Goal: Task Accomplishment & Management: Use online tool/utility

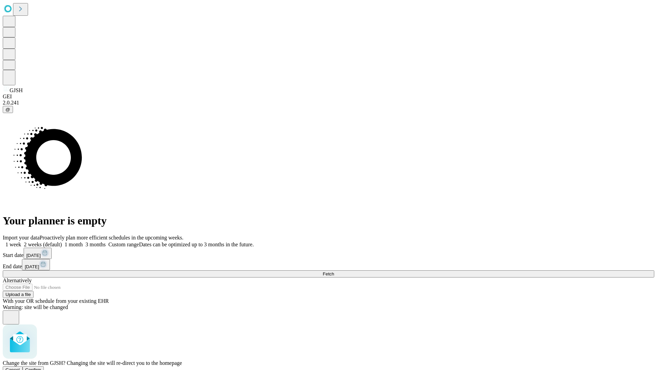
click at [41, 367] on span "Confirm" at bounding box center [33, 369] width 16 height 5
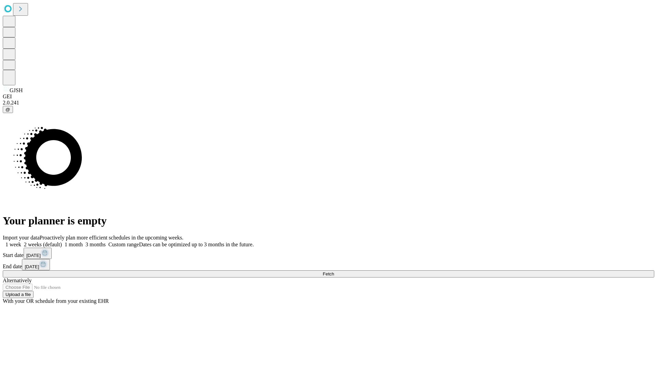
click at [21, 241] on label "1 week" at bounding box center [12, 244] width 18 height 6
click at [334, 271] on span "Fetch" at bounding box center [328, 273] width 11 height 5
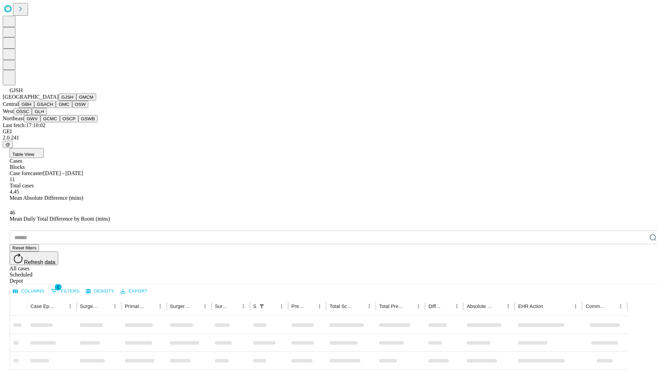
click at [76, 101] on button "GMCM" at bounding box center [86, 96] width 20 height 7
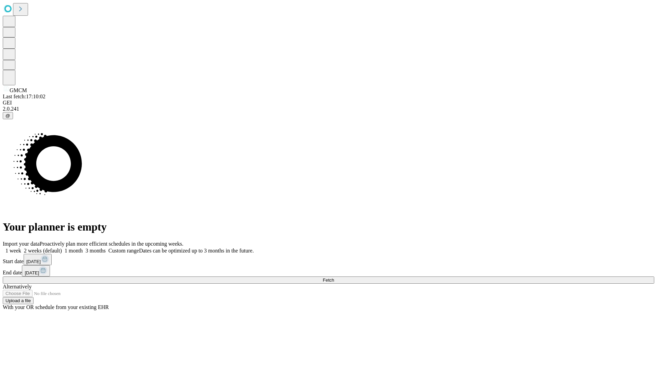
click at [21, 248] on label "1 week" at bounding box center [12, 251] width 18 height 6
click at [334, 277] on span "Fetch" at bounding box center [328, 279] width 11 height 5
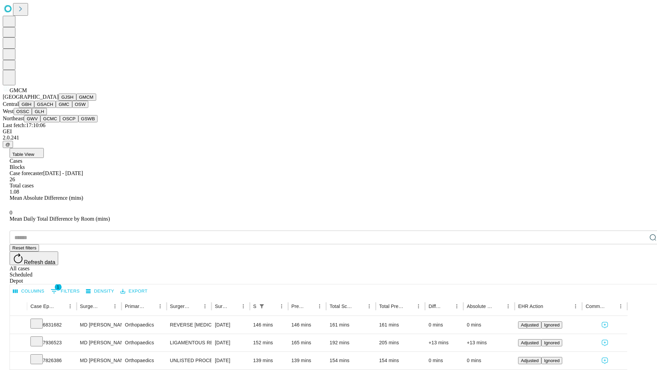
click at [34, 108] on button "GBH" at bounding box center [26, 104] width 15 height 7
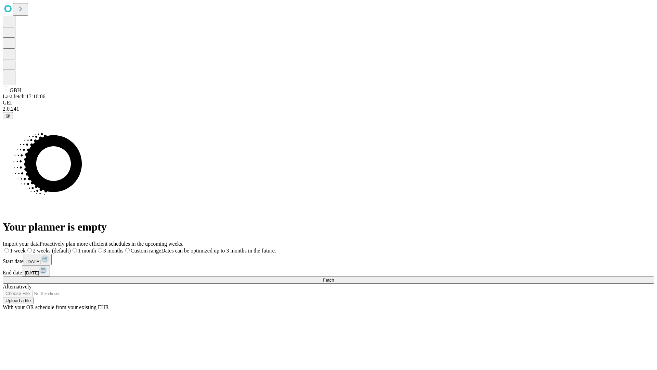
click at [334, 277] on span "Fetch" at bounding box center [328, 279] width 11 height 5
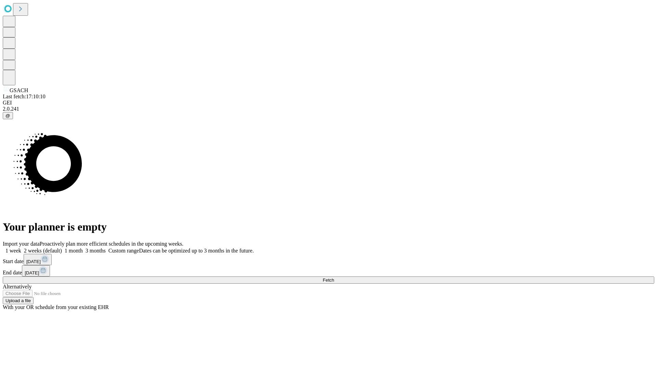
click at [334, 277] on span "Fetch" at bounding box center [328, 279] width 11 height 5
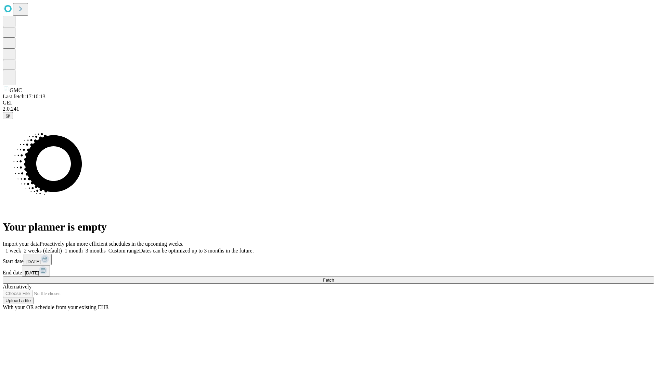
click at [21, 248] on label "1 week" at bounding box center [12, 251] width 18 height 6
click at [334, 277] on span "Fetch" at bounding box center [328, 279] width 11 height 5
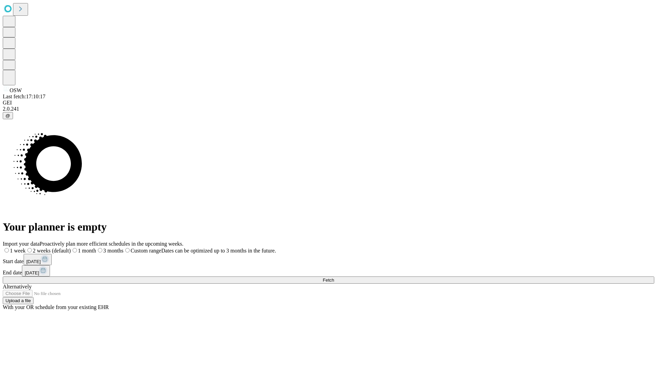
click at [334, 277] on span "Fetch" at bounding box center [328, 279] width 11 height 5
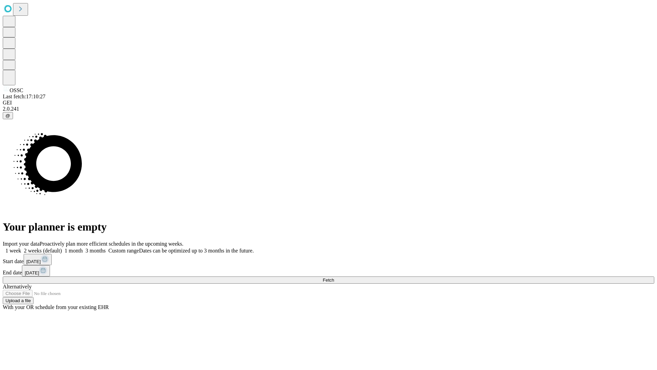
click at [21, 248] on label "1 week" at bounding box center [12, 251] width 18 height 6
click at [334, 277] on span "Fetch" at bounding box center [328, 279] width 11 height 5
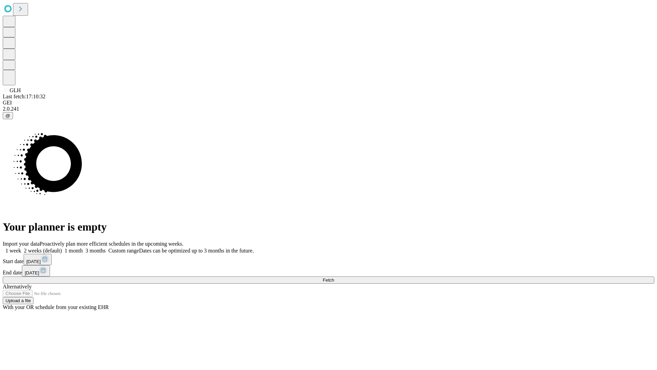
click at [21, 248] on label "1 week" at bounding box center [12, 251] width 18 height 6
click at [334, 277] on span "Fetch" at bounding box center [328, 279] width 11 height 5
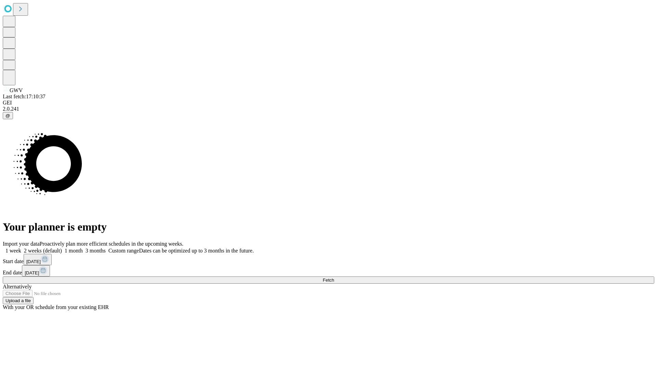
click at [21, 248] on label "1 week" at bounding box center [12, 251] width 18 height 6
click at [334, 277] on span "Fetch" at bounding box center [328, 279] width 11 height 5
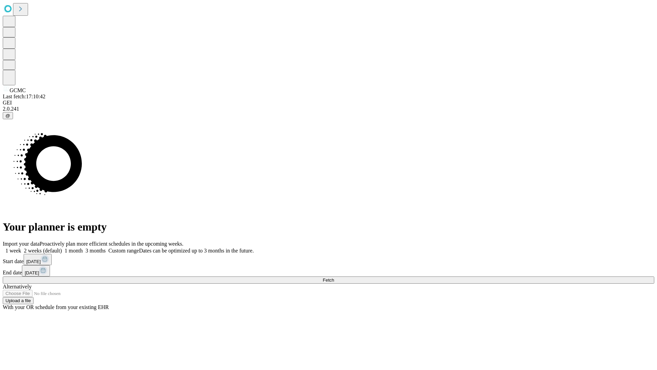
click at [334, 277] on span "Fetch" at bounding box center [328, 279] width 11 height 5
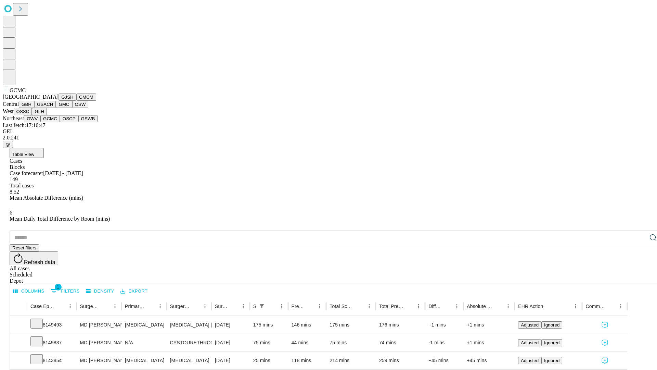
click at [60, 122] on button "OSCP" at bounding box center [69, 118] width 18 height 7
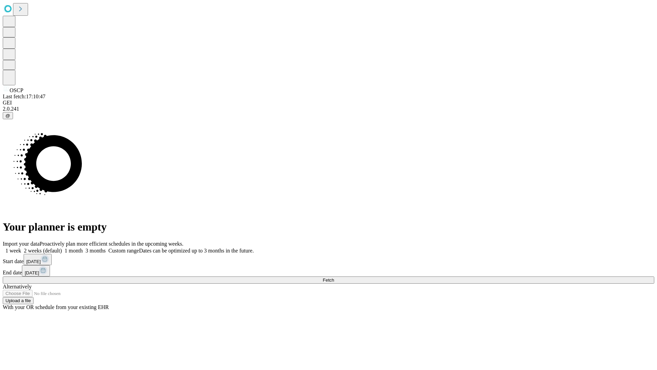
click at [21, 248] on label "1 week" at bounding box center [12, 251] width 18 height 6
click at [334, 277] on span "Fetch" at bounding box center [328, 279] width 11 height 5
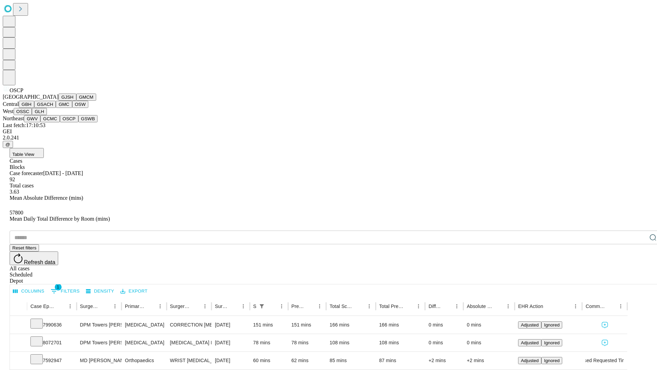
click at [78, 122] on button "GSWB" at bounding box center [88, 118] width 20 height 7
